Goal: Use online tool/utility: Utilize a website feature to perform a specific function

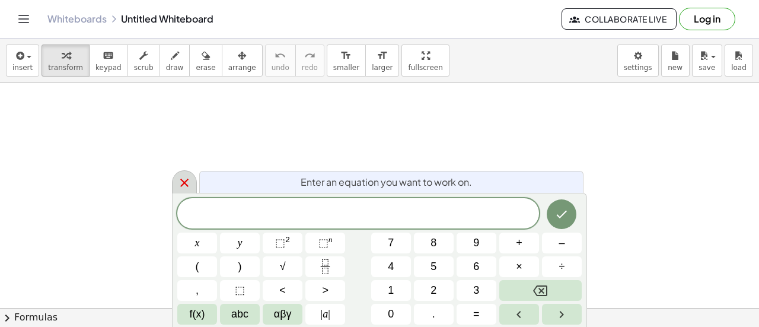
click at [185, 185] on icon at bounding box center [184, 183] width 8 height 8
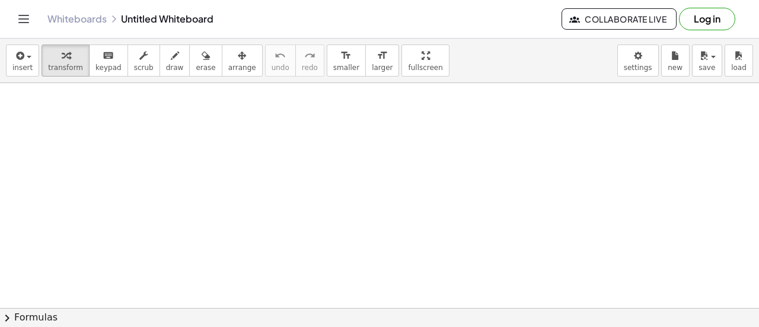
click at [97, 134] on div at bounding box center [117, 129] width 132 height 45
click at [112, 159] on div at bounding box center [117, 171] width 132 height 39
click at [101, 236] on icon at bounding box center [106, 240] width 12 height 12
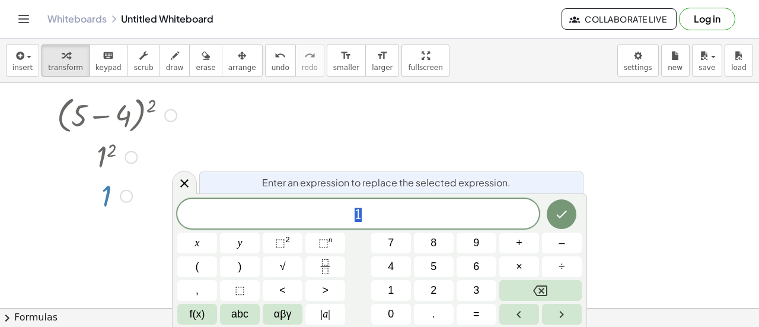
click at [62, 254] on div at bounding box center [379, 332] width 759 height 529
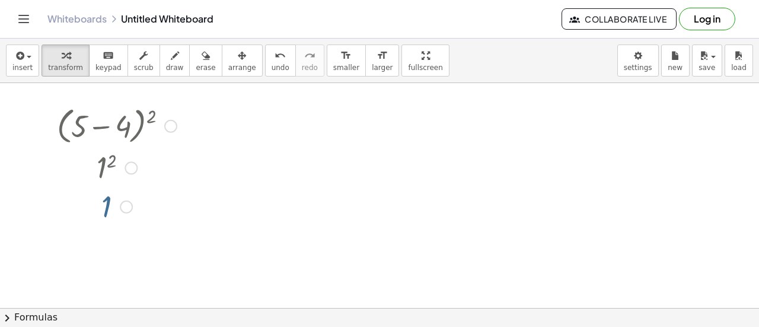
scroll to position [1, 0]
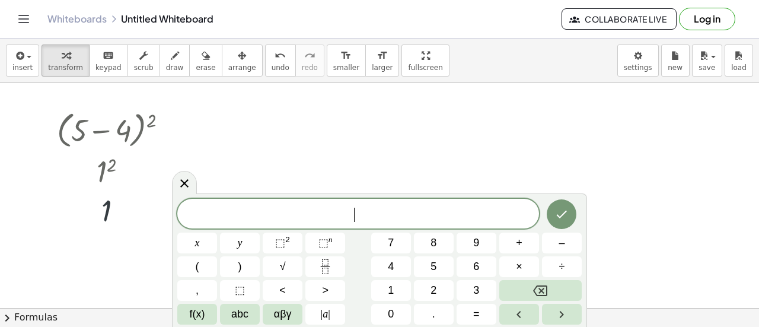
scroll to position [0, 0]
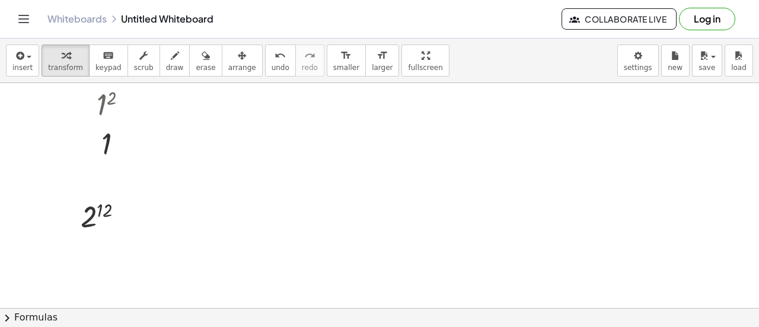
scroll to position [119, 0]
click at [56, 259] on div at bounding box center [379, 228] width 759 height 529
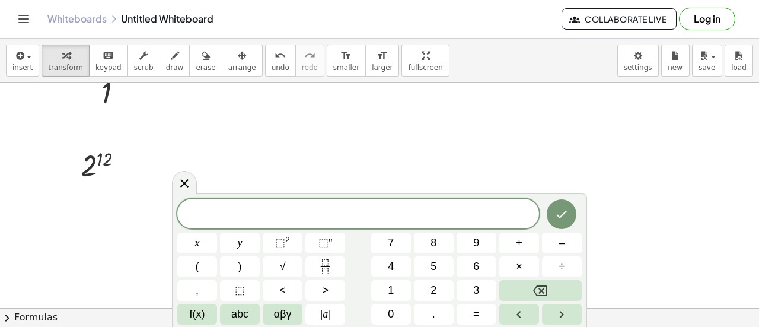
click at [66, 255] on div at bounding box center [379, 228] width 759 height 529
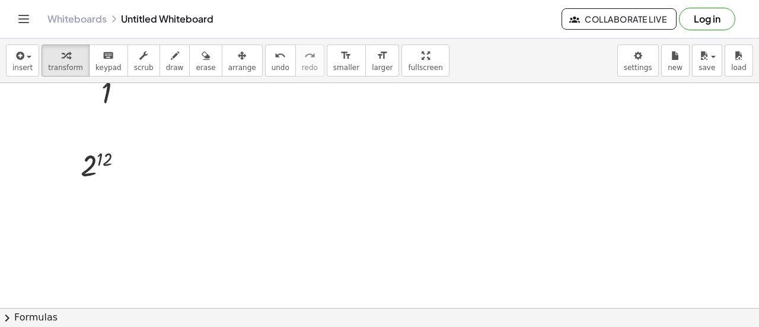
click at [66, 255] on div at bounding box center [379, 228] width 759 height 529
click at [79, 238] on div at bounding box center [379, 119] width 759 height 678
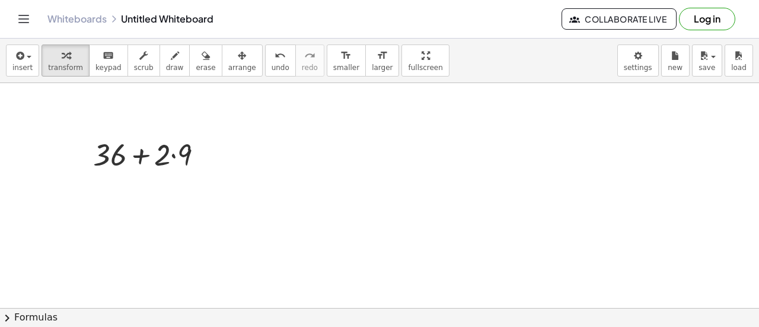
scroll to position [570, 0]
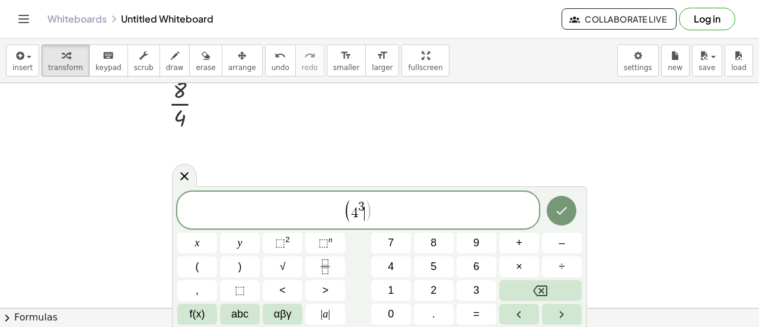
click at [366, 217] on span ")" at bounding box center [369, 211] width 8 height 24
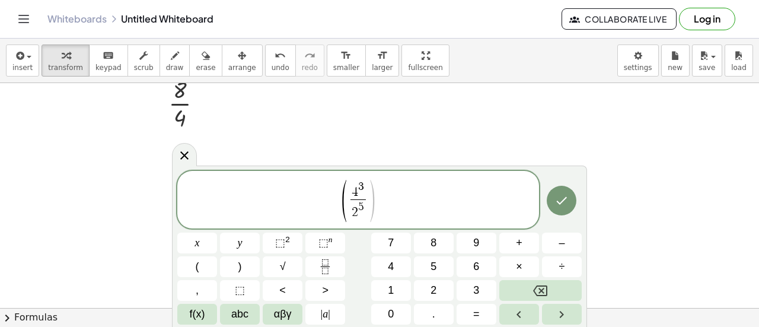
click at [371, 213] on span ")" at bounding box center [372, 200] width 9 height 46
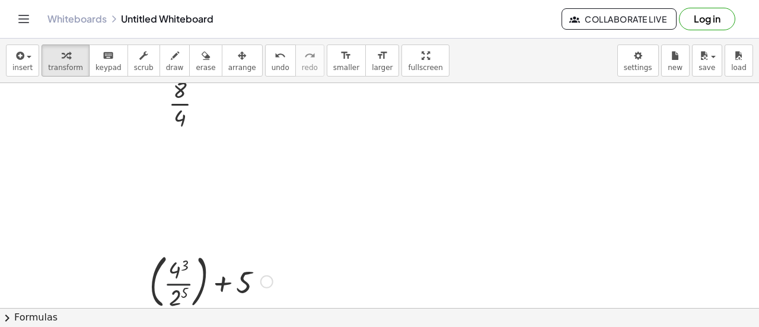
click at [186, 281] on div at bounding box center [211, 281] width 135 height 64
click at [179, 267] on div at bounding box center [211, 281] width 135 height 64
click at [175, 299] on div at bounding box center [211, 281] width 140 height 64
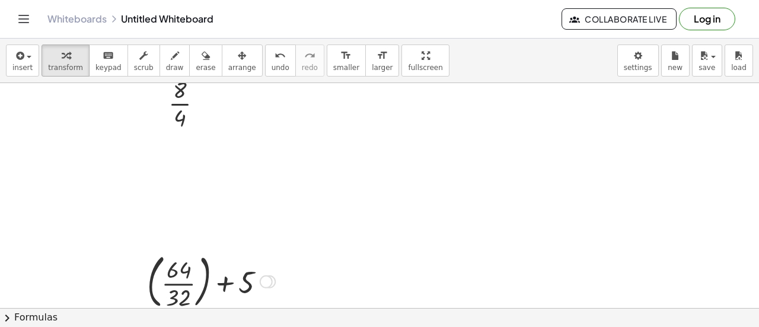
click at [186, 280] on div at bounding box center [211, 281] width 140 height 64
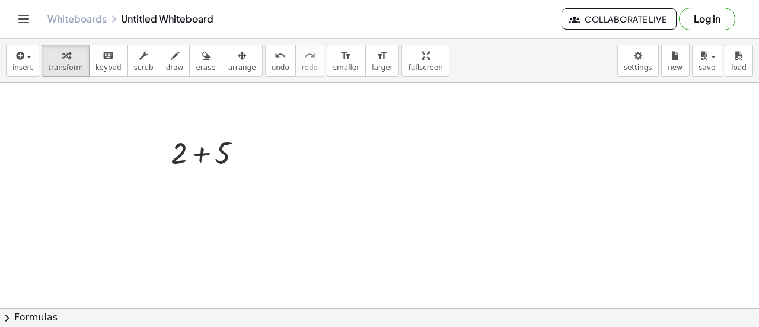
scroll to position [1129, 0]
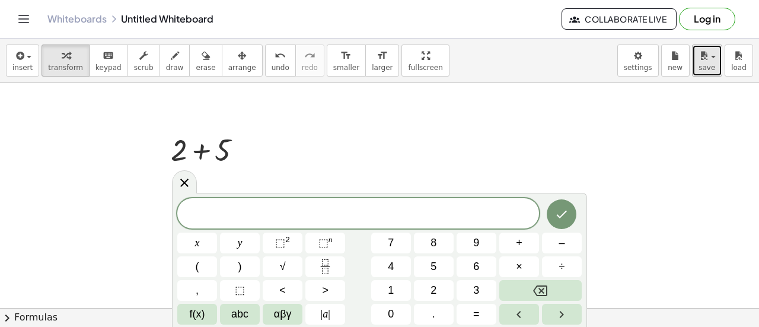
click at [711, 54] on span "button" at bounding box center [710, 57] width 2 height 8
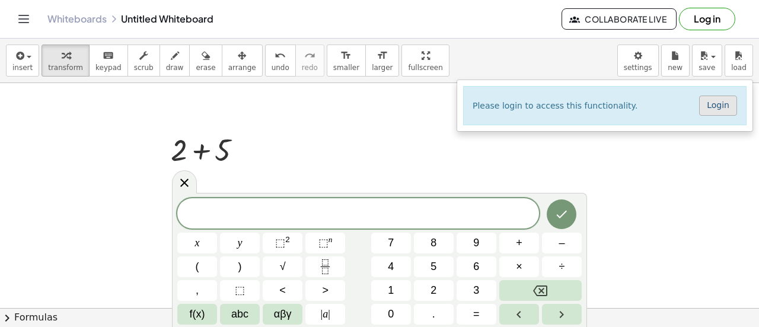
click at [724, 103] on link "Login" at bounding box center [718, 106] width 38 height 20
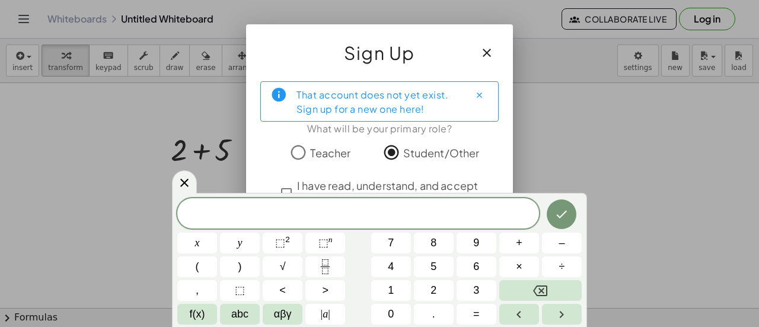
click at [330, 190] on span "I have read, understand, and accept the Privacy policy ." at bounding box center [390, 193] width 186 height 32
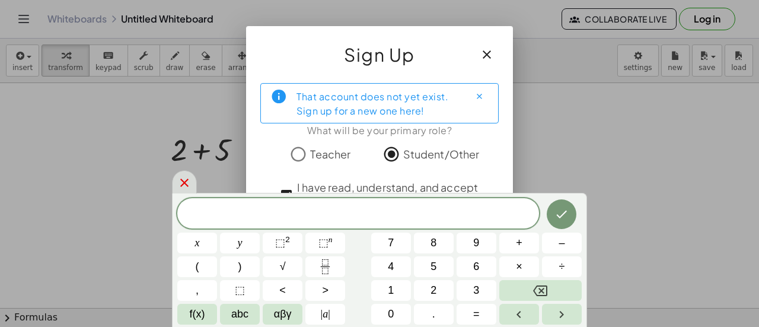
click at [181, 184] on icon at bounding box center [184, 183] width 14 height 14
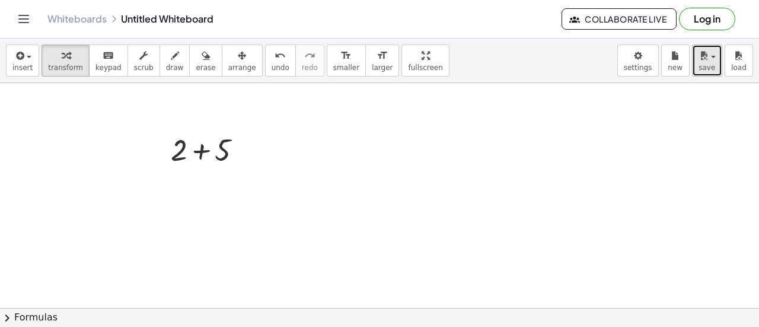
click at [702, 63] on span "save" at bounding box center [707, 67] width 17 height 8
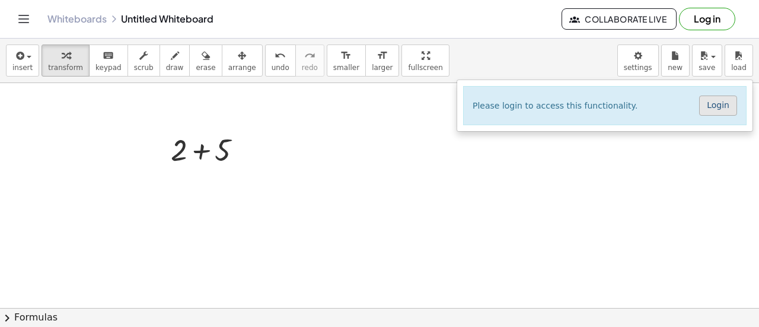
click at [724, 105] on link "Login" at bounding box center [718, 106] width 38 height 20
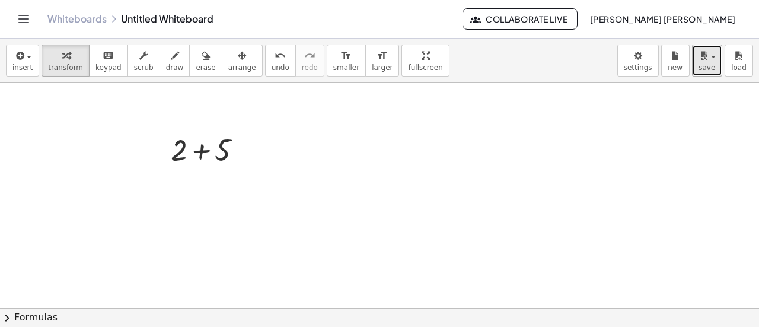
click at [713, 58] on div "button" at bounding box center [707, 55] width 17 height 14
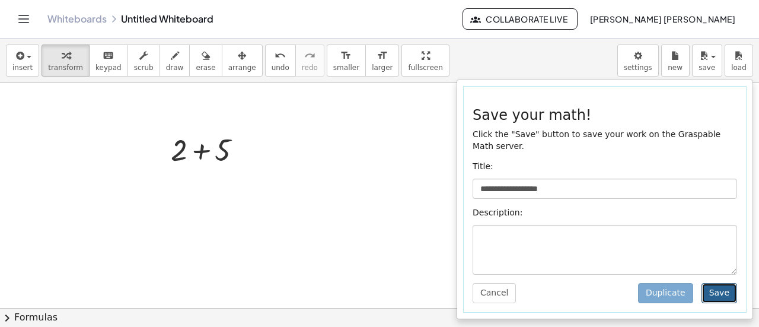
click at [721, 283] on button "Save" at bounding box center [720, 293] width 36 height 20
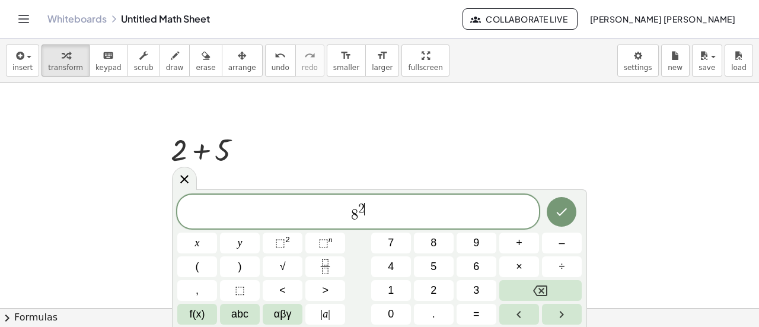
click at [365, 223] on div "8 2 ​" at bounding box center [358, 212] width 362 height 34
click at [585, 271] on div "8 2 x y ⬚ 2 ⬚ n 7 8 9 + – ( ) √ 4 5 6 × ÷ , ⬚ < > 1 2 3 f(x) abc αβγ | a | 0 . =" at bounding box center [379, 258] width 415 height 138
click at [577, 270] on button "÷" at bounding box center [562, 266] width 40 height 21
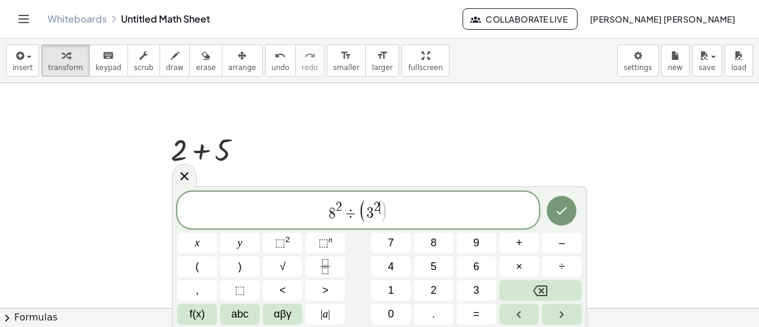
click at [373, 217] on span "3" at bounding box center [370, 213] width 7 height 14
click at [382, 217] on span ")" at bounding box center [384, 211] width 8 height 24
click at [407, 219] on span "8 2 ÷ ( 3 2 − 1 2 ) ​" at bounding box center [358, 211] width 362 height 24
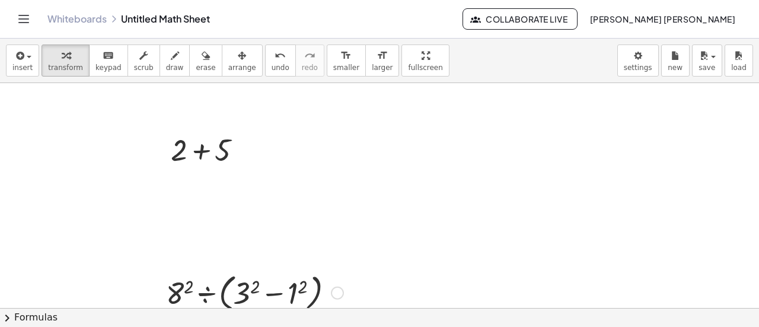
click at [252, 288] on div at bounding box center [254, 291] width 189 height 45
click at [286, 291] on div at bounding box center [254, 291] width 177 height 45
click at [275, 292] on div at bounding box center [254, 291] width 167 height 45
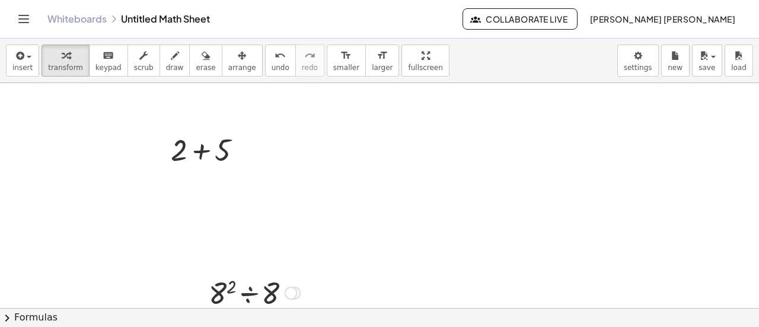
click at [256, 294] on div at bounding box center [254, 292] width 103 height 40
click at [244, 294] on div at bounding box center [255, 291] width 56 height 39
click at [242, 293] on div at bounding box center [255, 291] width 50 height 39
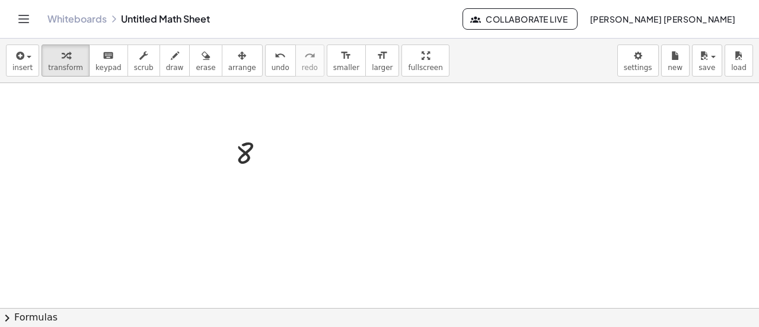
scroll to position [1295, 0]
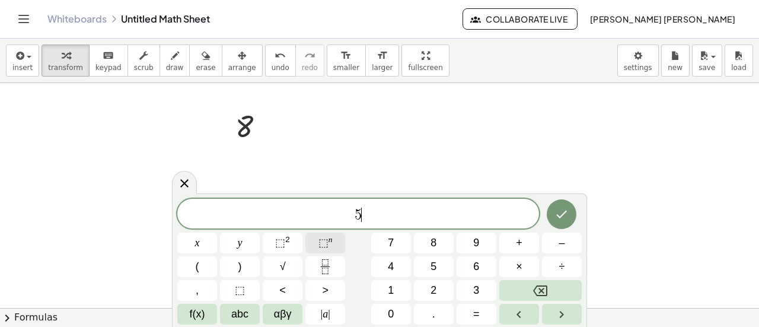
click at [317, 241] on button "⬚ n" at bounding box center [326, 243] width 40 height 21
click at [319, 243] on span "⬚" at bounding box center [324, 243] width 10 height 12
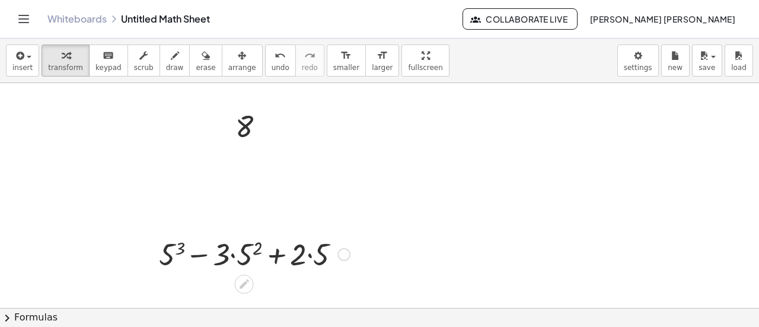
click at [320, 245] on div at bounding box center [254, 253] width 203 height 40
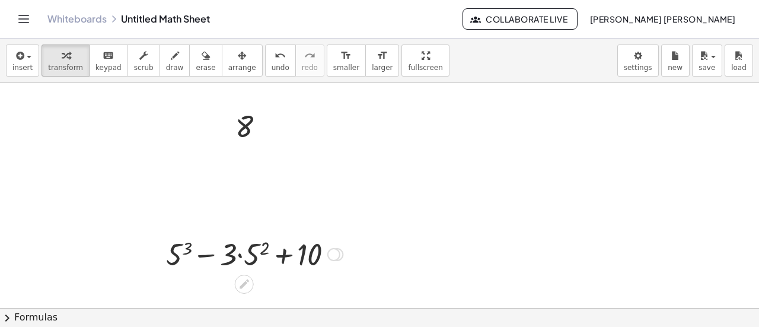
click at [287, 255] on div at bounding box center [254, 253] width 189 height 40
click at [234, 255] on div at bounding box center [254, 253] width 189 height 40
click at [252, 255] on div at bounding box center [254, 253] width 189 height 40
click at [173, 257] on div at bounding box center [254, 253] width 195 height 40
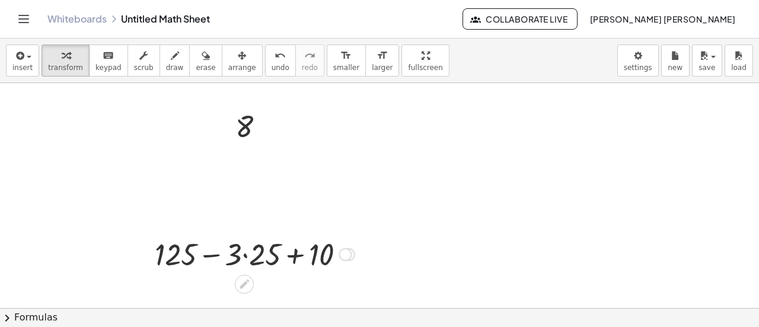
click at [253, 254] on div at bounding box center [255, 253] width 212 height 40
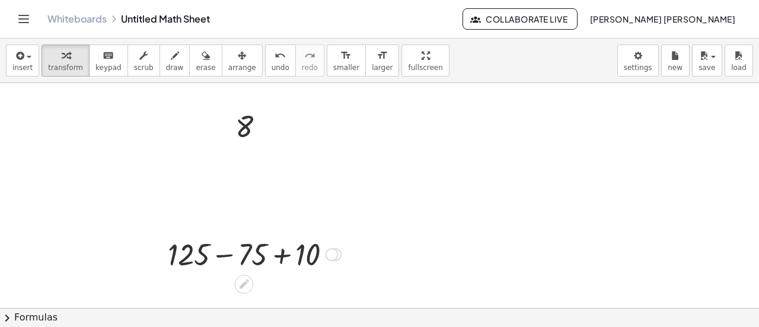
click at [286, 253] on div at bounding box center [254, 253] width 185 height 40
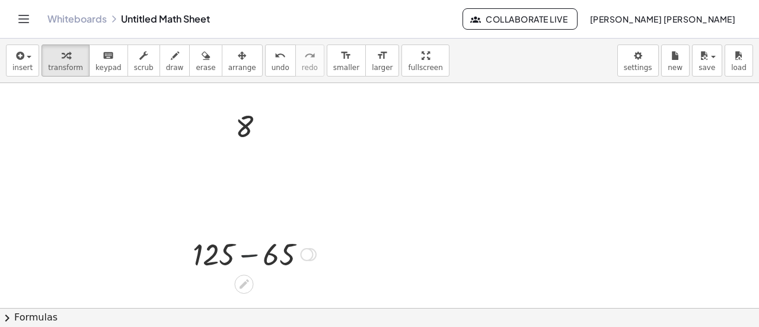
click at [252, 257] on div at bounding box center [254, 253] width 135 height 40
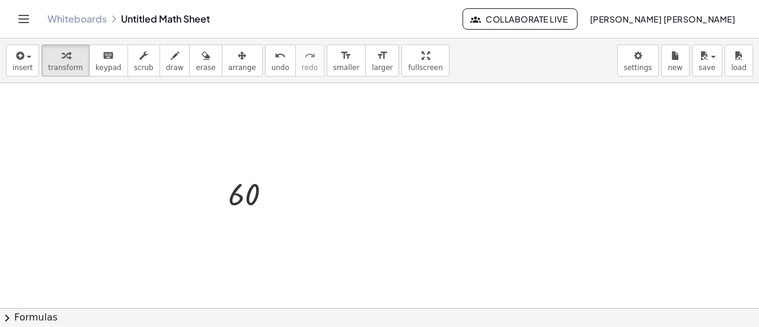
scroll to position [1379, 0]
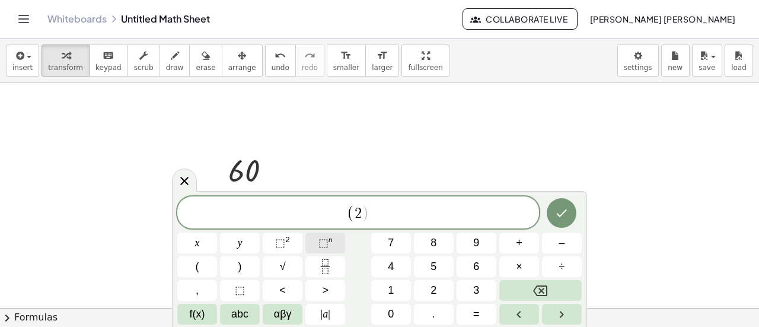
click at [331, 242] on sup "n" at bounding box center [331, 239] width 4 height 9
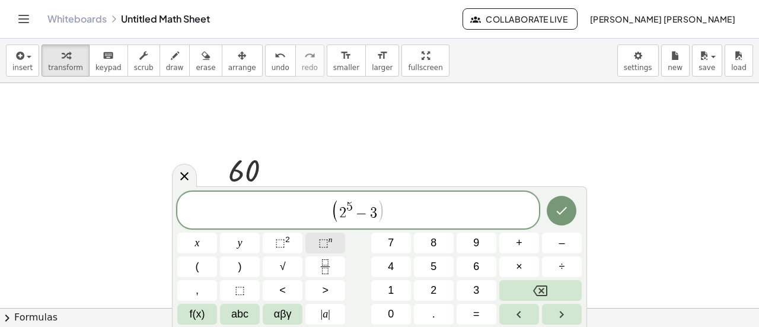
click at [322, 244] on span "⬚" at bounding box center [324, 243] width 10 height 12
click at [334, 244] on button "⬚ n" at bounding box center [326, 243] width 40 height 21
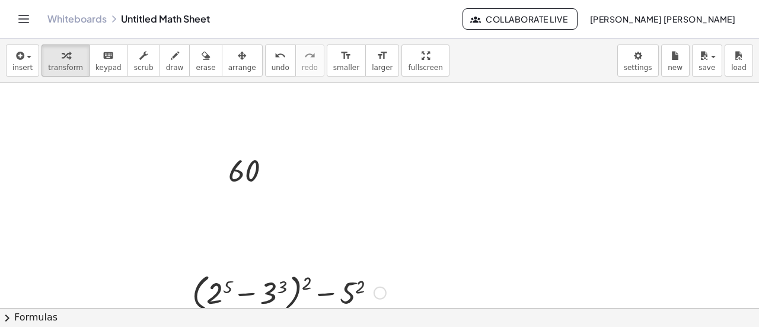
click at [222, 290] on div at bounding box center [289, 291] width 206 height 45
click at [279, 290] on div at bounding box center [289, 291] width 213 height 45
click at [248, 293] on div at bounding box center [289, 291] width 216 height 45
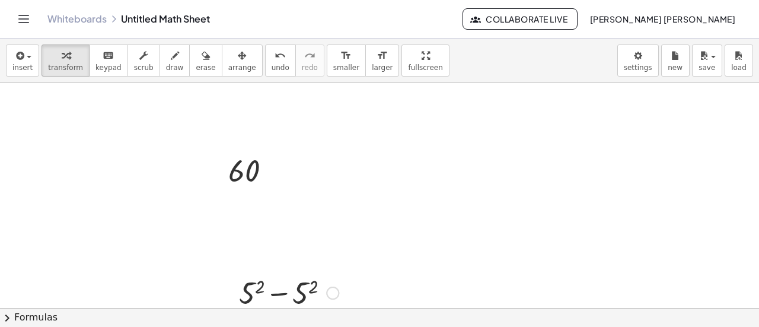
click at [253, 290] on div at bounding box center [289, 292] width 112 height 40
click at [280, 297] on div at bounding box center [289, 292] width 118 height 40
click at [304, 294] on div at bounding box center [289, 292] width 118 height 40
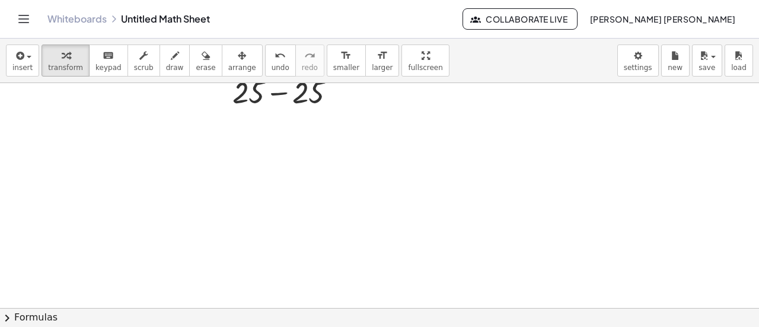
scroll to position [1580, 0]
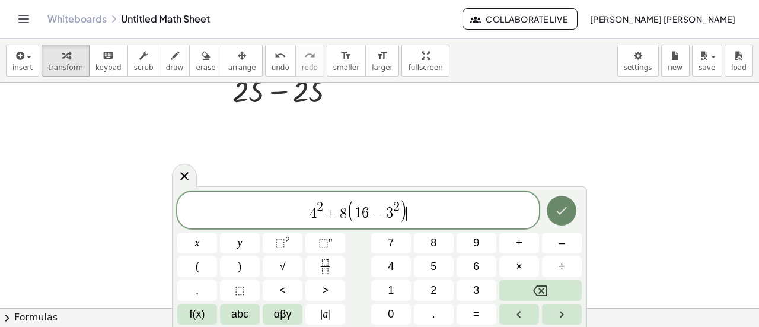
click at [555, 202] on button "Done" at bounding box center [562, 211] width 30 height 30
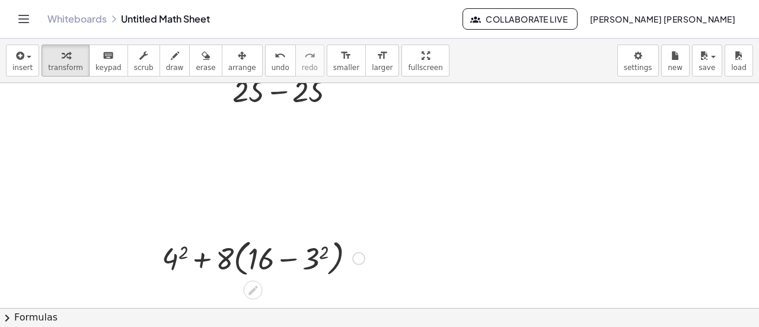
click at [218, 256] on div at bounding box center [263, 257] width 215 height 45
click at [288, 259] on div at bounding box center [263, 257] width 215 height 45
click at [310, 258] on div at bounding box center [263, 257] width 215 height 45
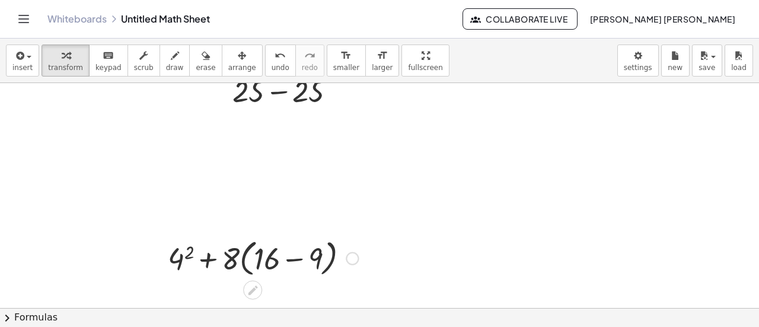
click at [298, 256] on div at bounding box center [263, 257] width 202 height 45
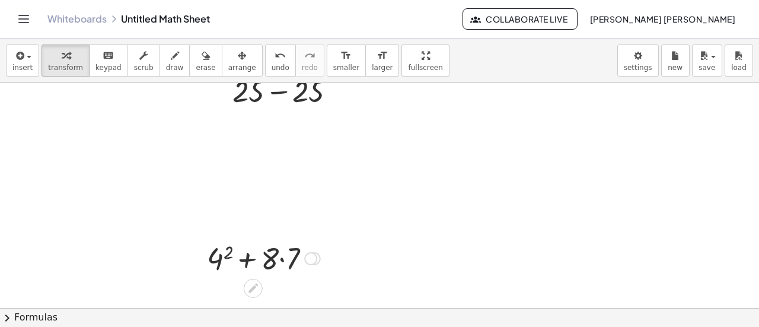
click at [281, 257] on div at bounding box center [263, 257] width 125 height 40
click at [228, 259] on div at bounding box center [263, 257] width 119 height 40
click at [254, 258] on div at bounding box center [262, 257] width 119 height 40
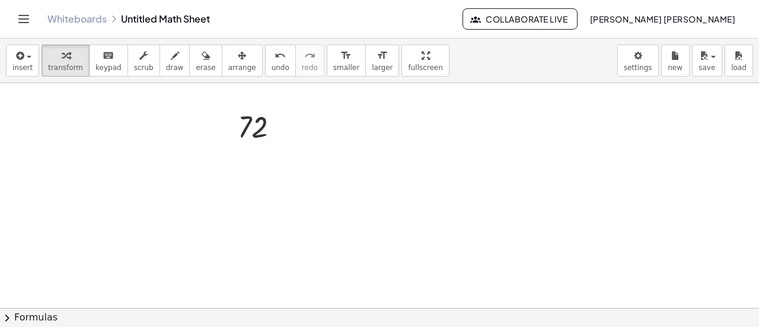
scroll to position [1688, 0]
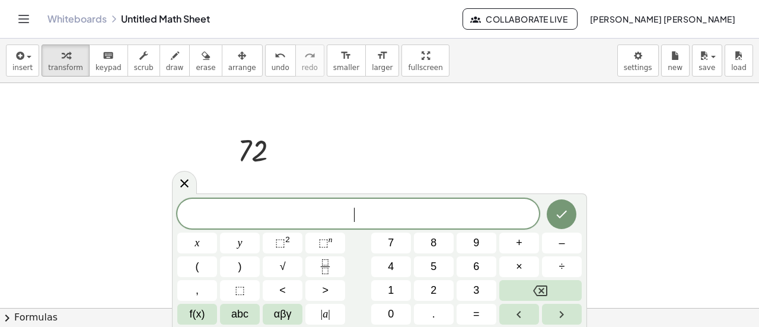
click at [208, 244] on button "x" at bounding box center [197, 243] width 40 height 21
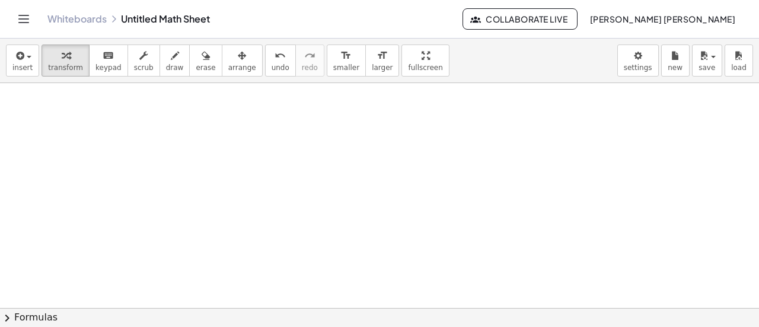
scroll to position [1896, 0]
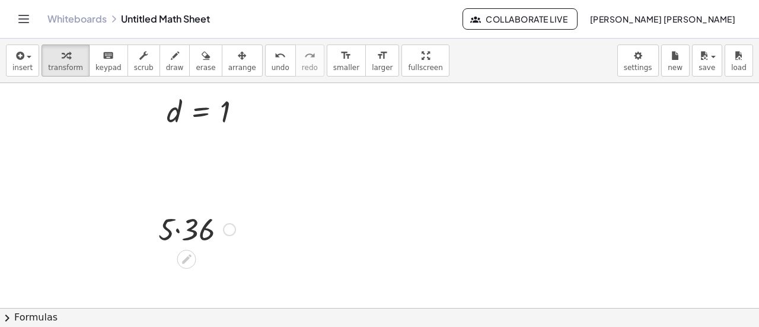
click at [177, 231] on div at bounding box center [196, 228] width 89 height 40
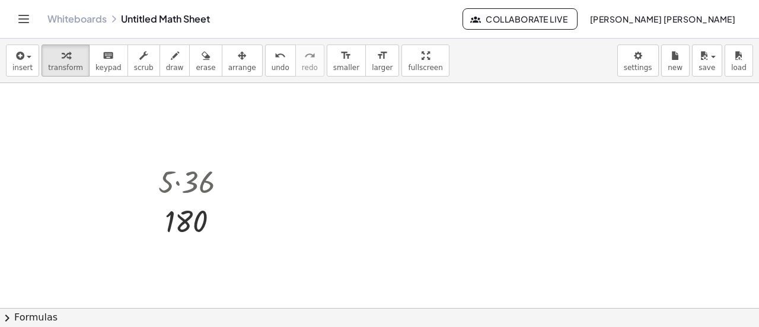
scroll to position [2151, 0]
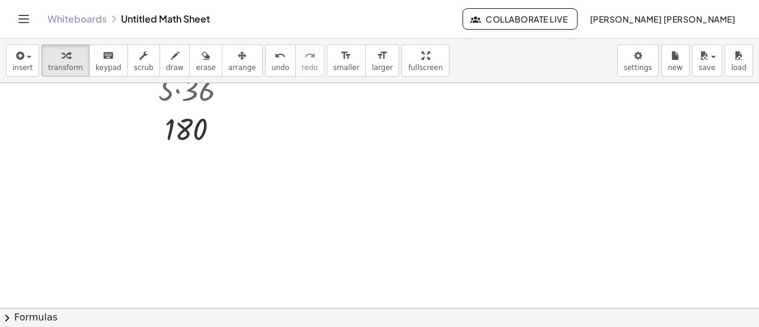
scroll to position [2222, 0]
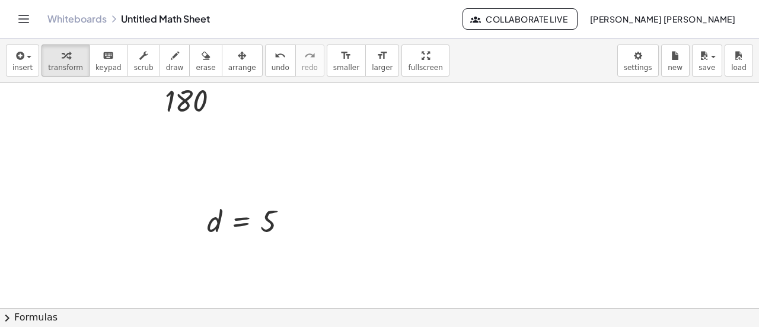
scroll to position [2258, 0]
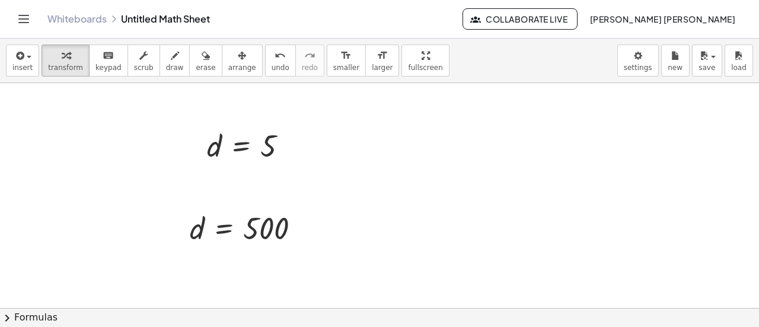
scroll to position [2424, 0]
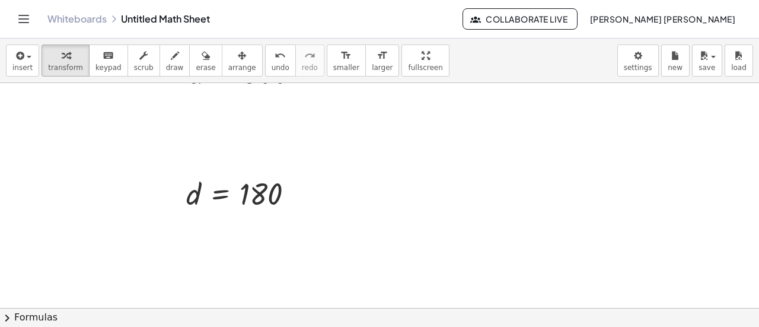
scroll to position [2484, 0]
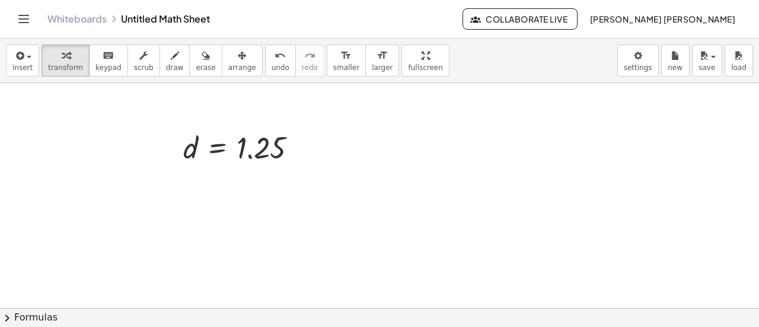
scroll to position [2626, 0]
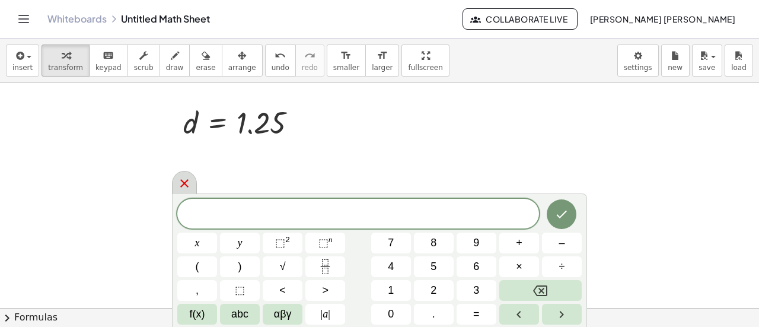
click at [189, 180] on icon at bounding box center [184, 183] width 14 height 14
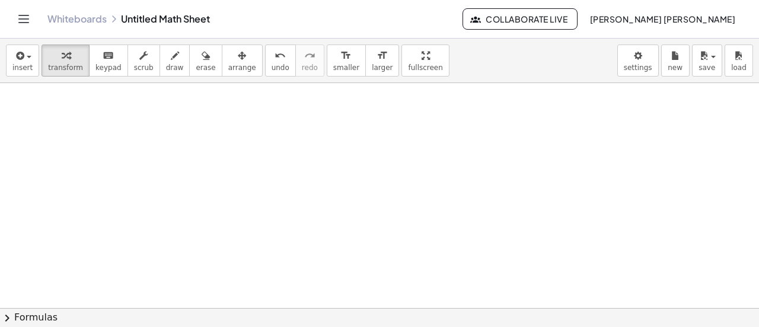
scroll to position [2838, 0]
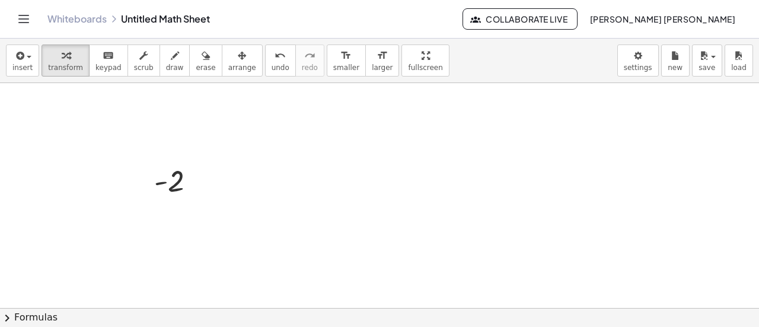
scroll to position [3185, 0]
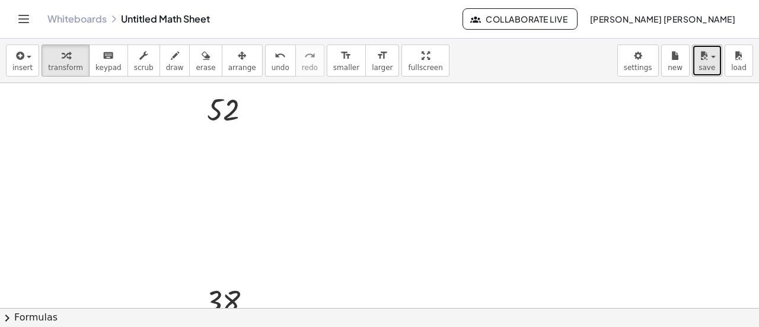
click at [719, 66] on button "save" at bounding box center [707, 60] width 30 height 32
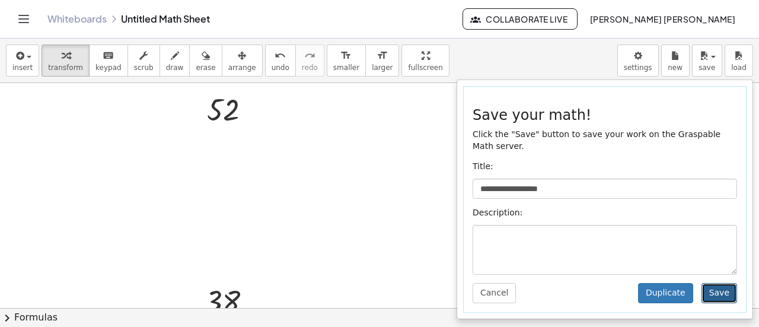
click at [724, 283] on button "Save" at bounding box center [720, 293] width 36 height 20
